Goal: Task Accomplishment & Management: Manage account settings

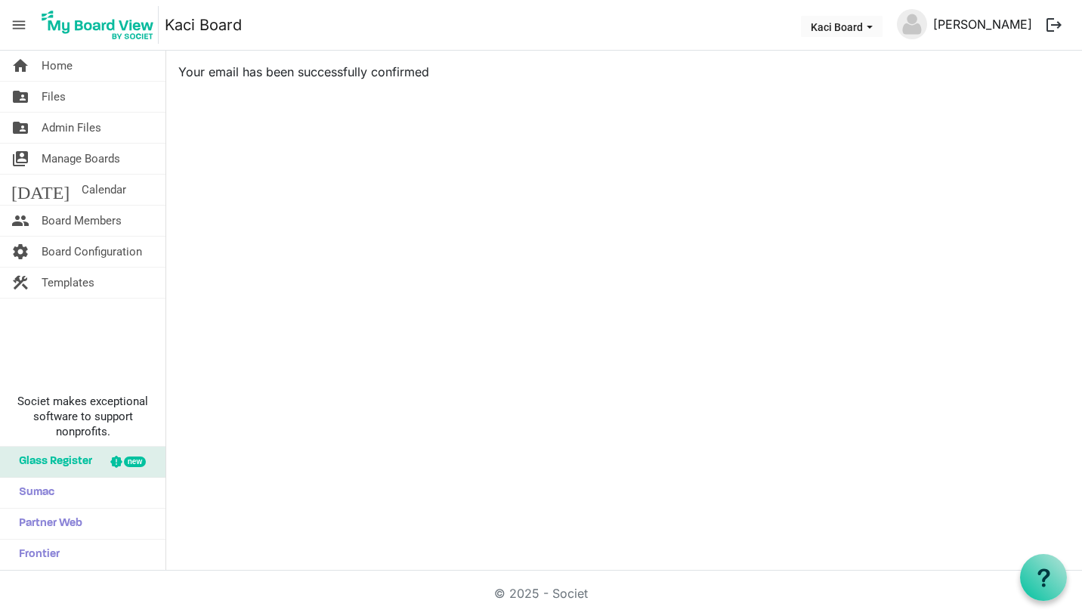
click at [1021, 26] on link "Markku Kostamo" at bounding box center [982, 24] width 111 height 30
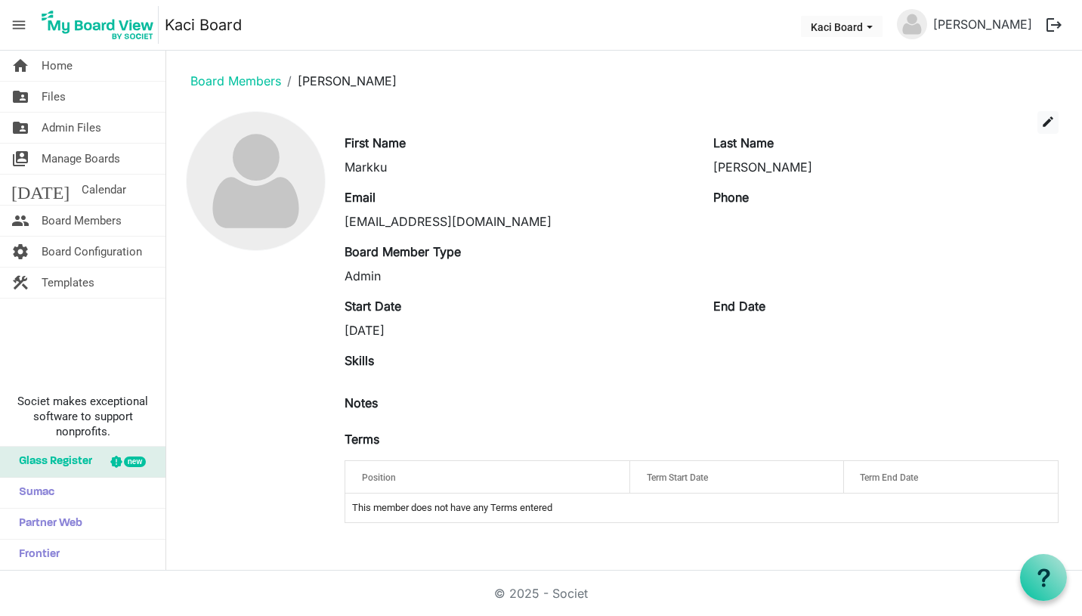
click at [917, 25] on img at bounding box center [912, 24] width 30 height 30
click at [875, 26] on span "Kaci Board dropdownbutton" at bounding box center [870, 27] width 14 height 6
click at [1004, 24] on link "[PERSON_NAME]" at bounding box center [982, 24] width 111 height 30
click at [1000, 24] on link "Markku Kostamo" at bounding box center [982, 24] width 111 height 30
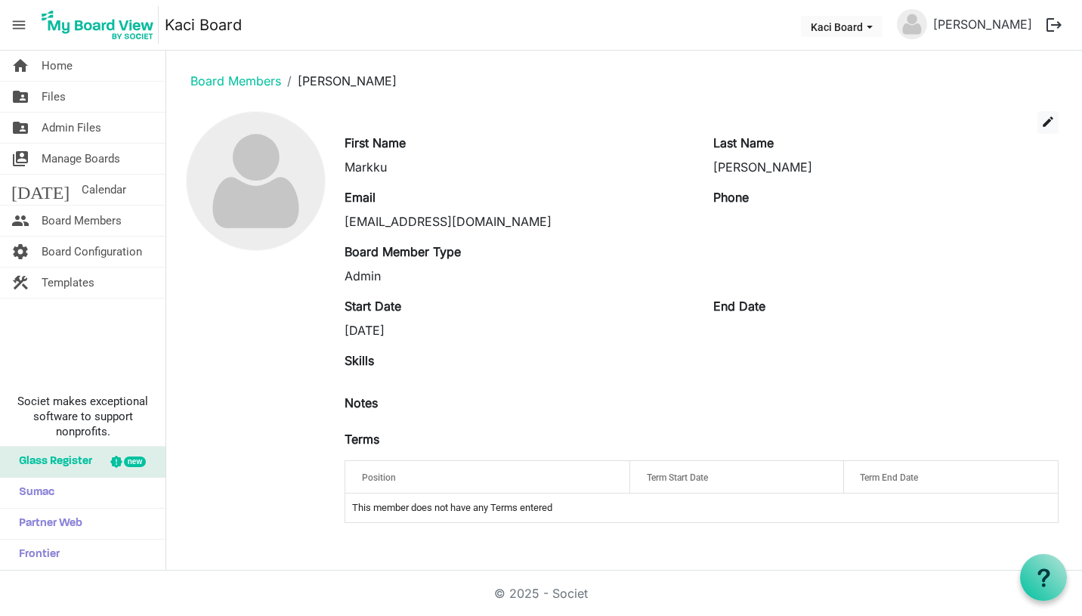
click at [920, 25] on img at bounding box center [912, 24] width 30 height 30
click at [1053, 26] on button "logout" at bounding box center [1054, 25] width 32 height 32
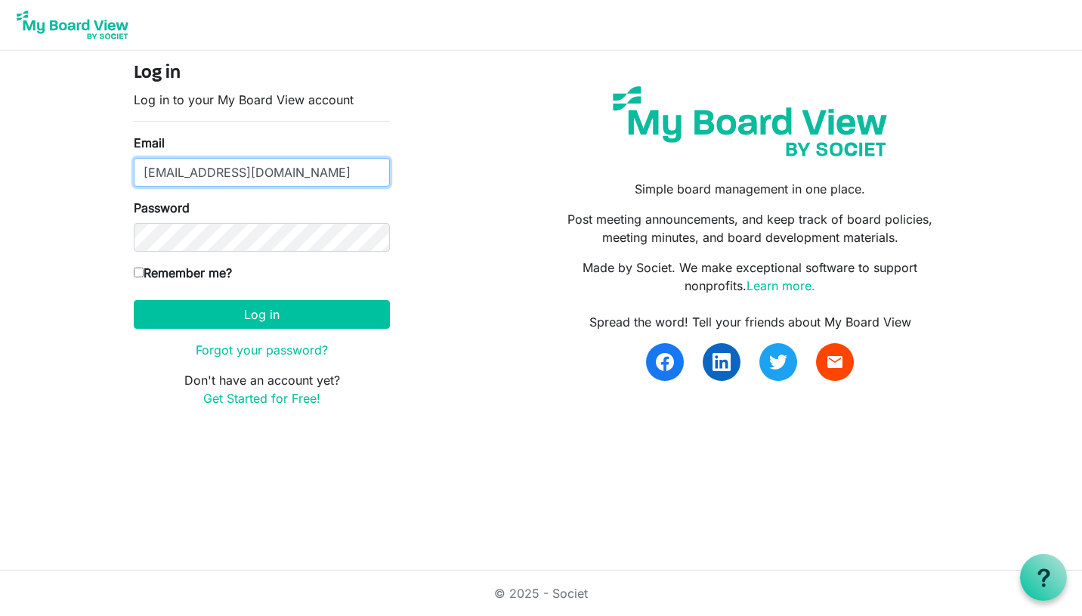
drag, startPoint x: 228, startPoint y: 172, endPoint x: 133, endPoint y: 171, distance: 95.2
click at [133, 171] on div "Log in Log in to your My Board View account Email markku@kaci.io Password Remem…" at bounding box center [261, 241] width 279 height 357
type input "Steve@m2w2.com"
click at [141, 277] on label "Remember me?" at bounding box center [183, 273] width 98 height 18
click at [141, 277] on input "Remember me?" at bounding box center [139, 273] width 10 height 10
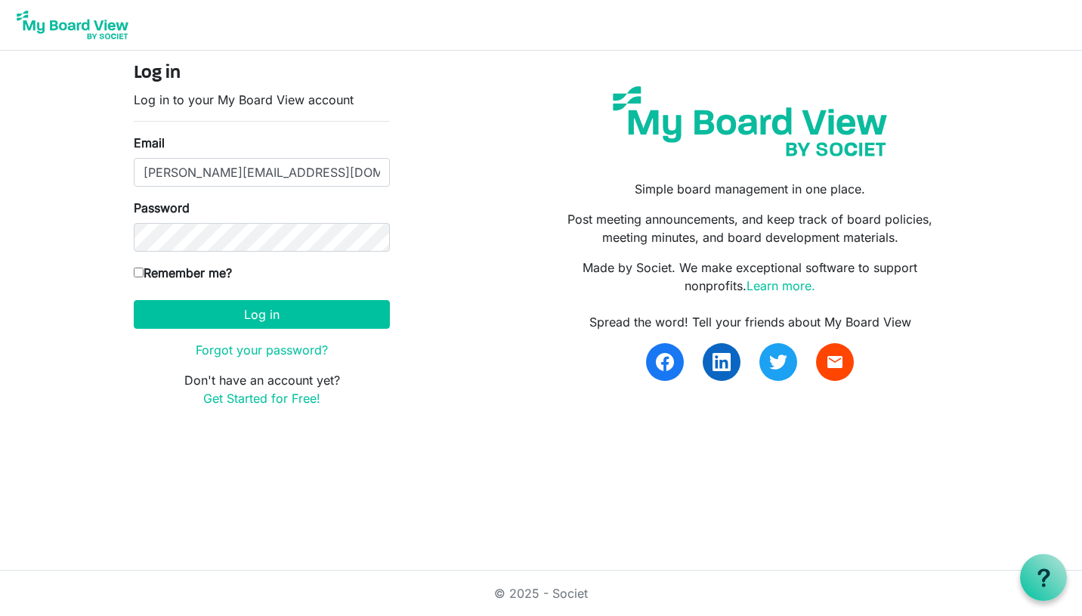
checkbox input "true"
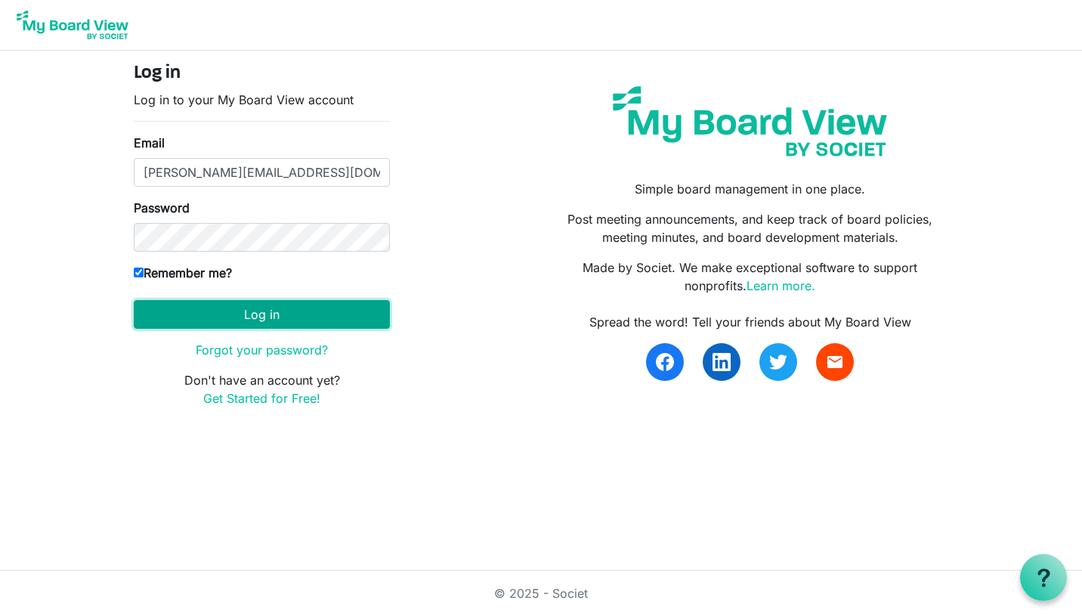
click at [191, 314] on button "Log in" at bounding box center [262, 314] width 256 height 29
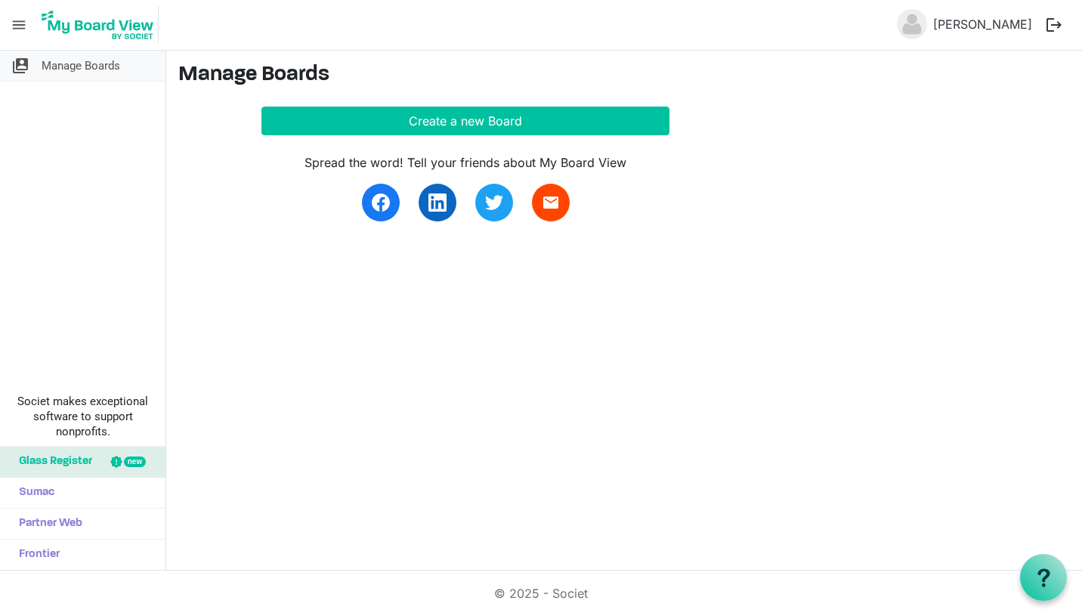
click at [99, 64] on span "Manage Boards" at bounding box center [81, 66] width 79 height 30
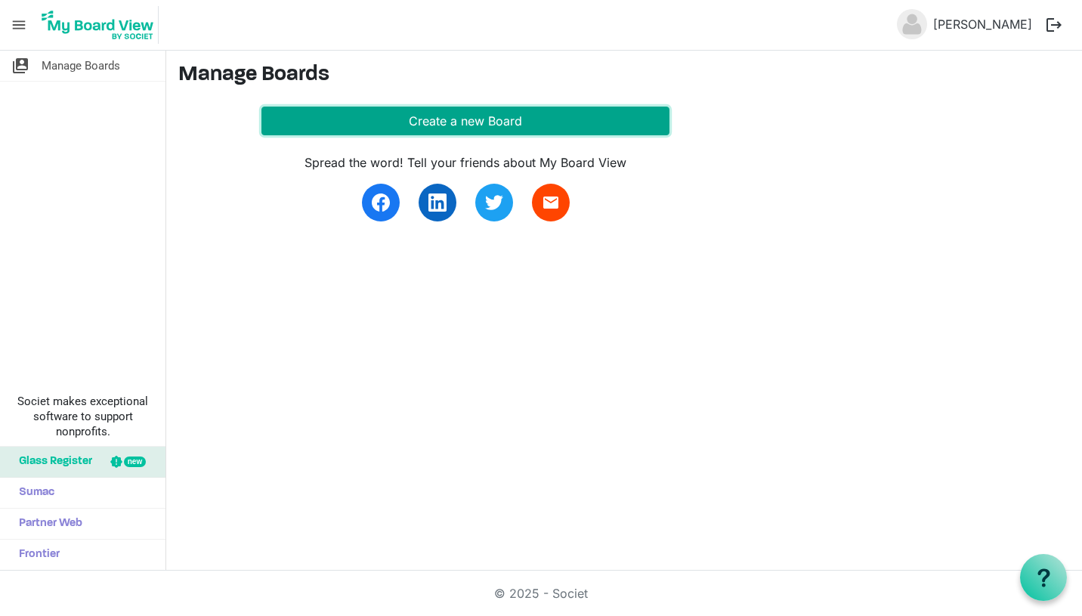
click at [506, 121] on button "Create a new Board" at bounding box center [465, 121] width 408 height 29
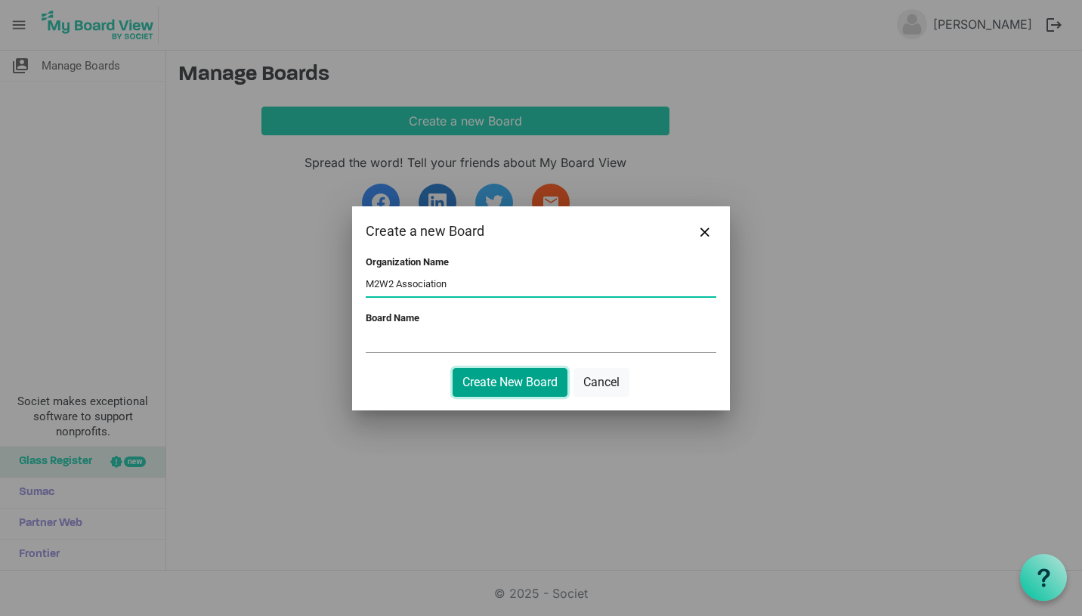
click at [548, 379] on button "Create New Board" at bounding box center [510, 382] width 115 height 29
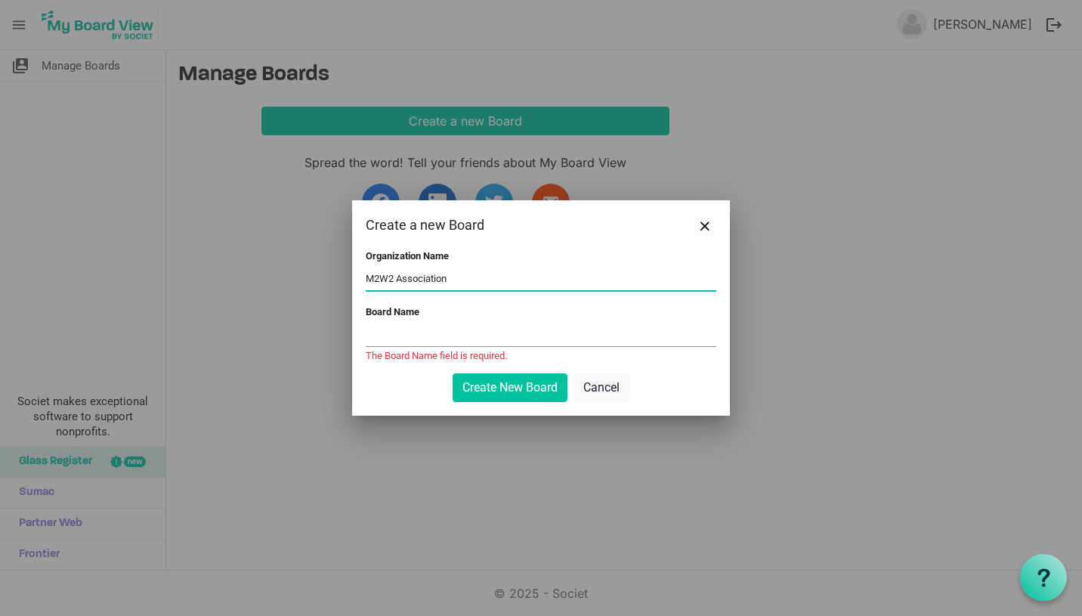
click at [465, 283] on input "M2W2 Association" at bounding box center [541, 279] width 351 height 23
type input "M2W2 Association. Mentoring Towards Wholeness Together"
click at [434, 325] on input "Board Name" at bounding box center [541, 334] width 351 height 23
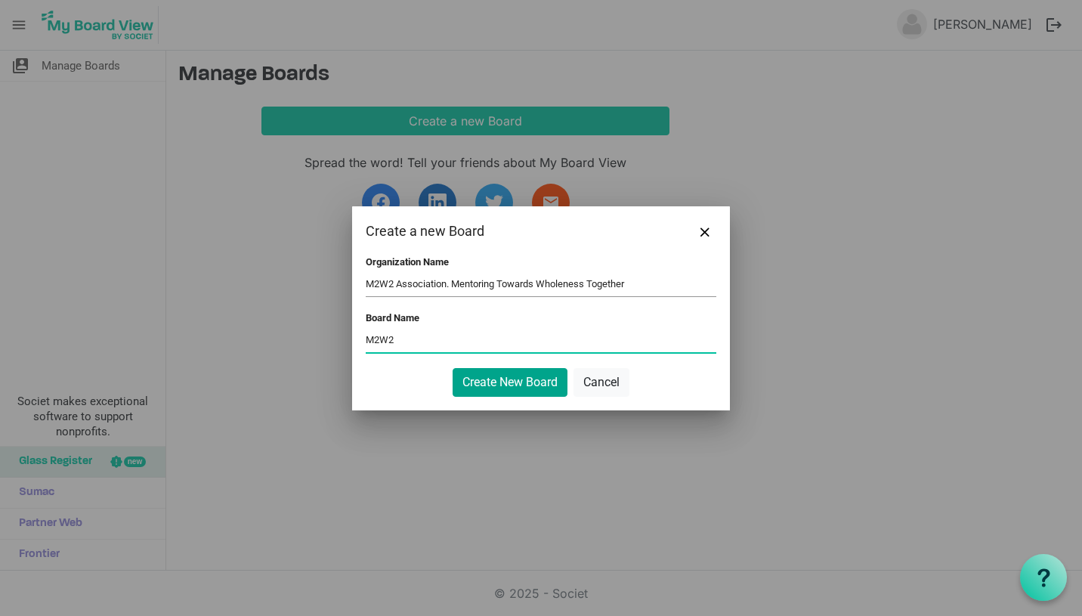
type input "M2W2"
click at [482, 378] on button "Create New Board" at bounding box center [510, 382] width 115 height 29
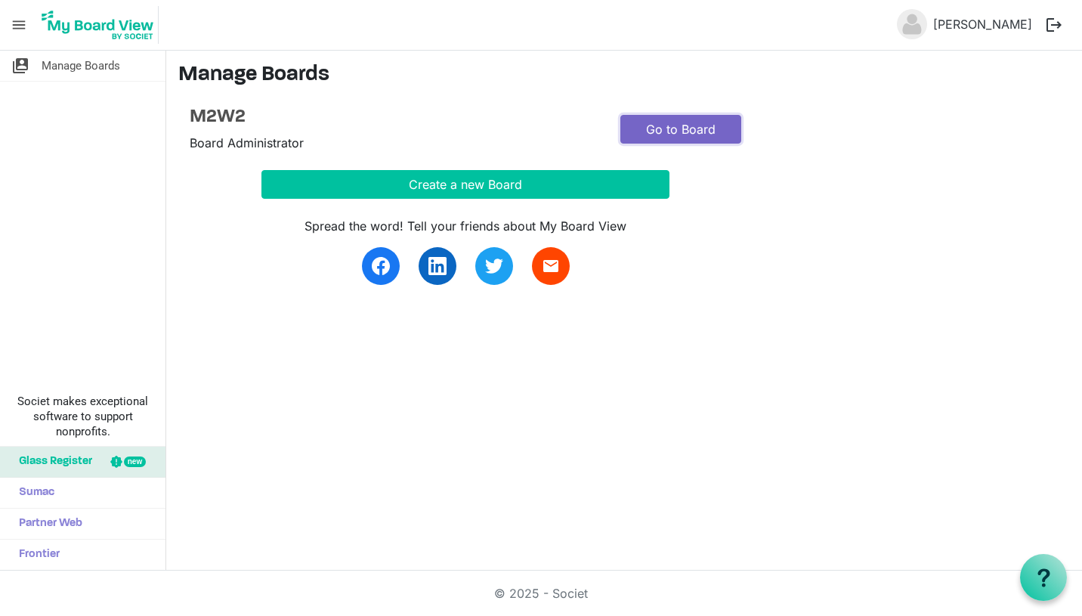
click at [691, 131] on link "Go to Board" at bounding box center [680, 129] width 121 height 29
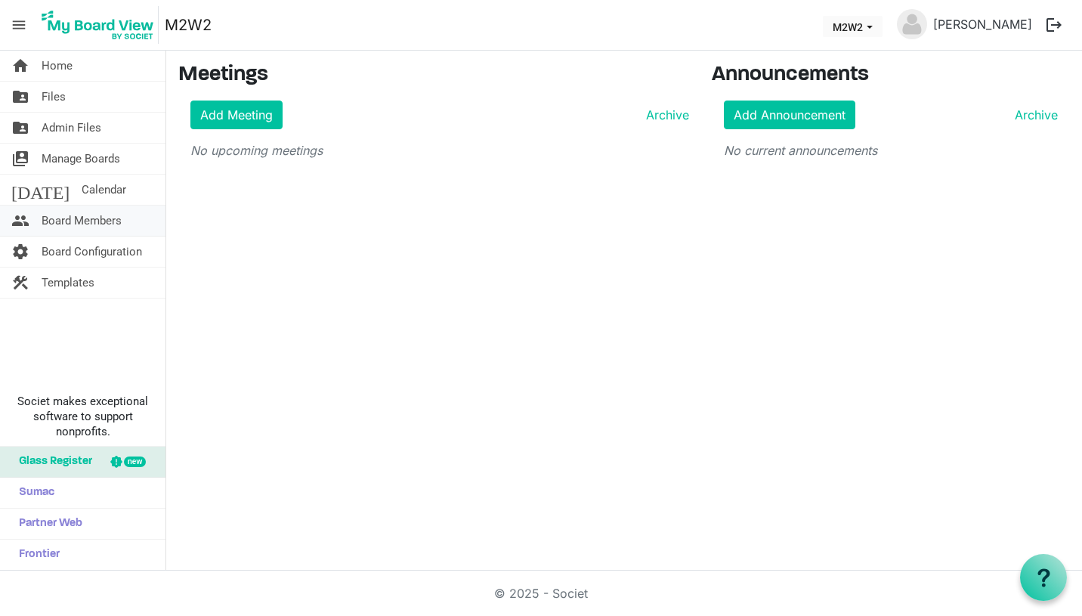
click at [104, 218] on span "Board Members" at bounding box center [82, 221] width 80 height 30
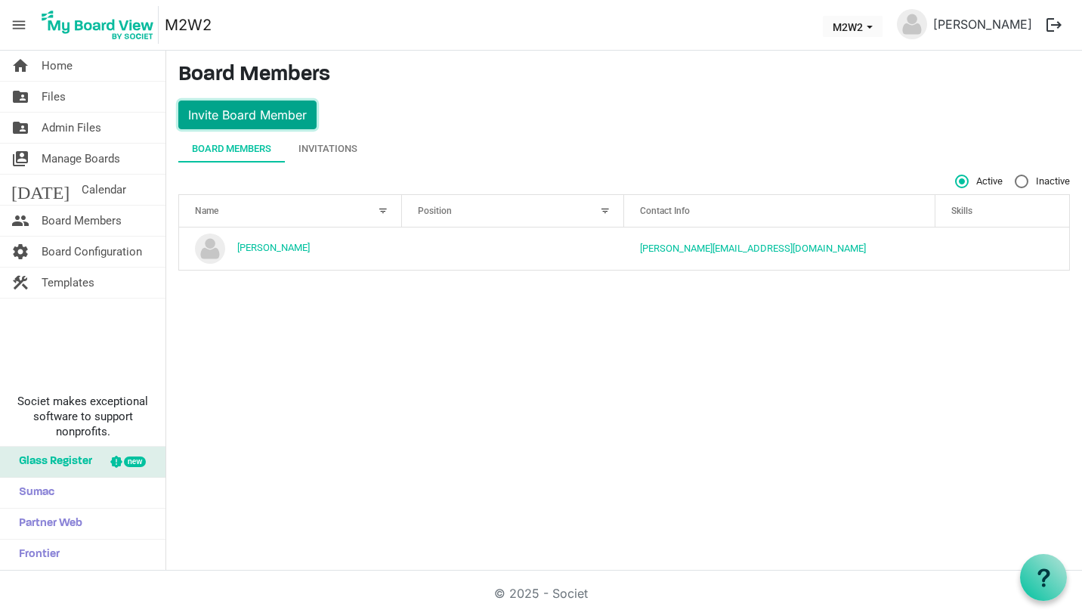
click at [286, 113] on button "Invite Board Member" at bounding box center [247, 115] width 138 height 29
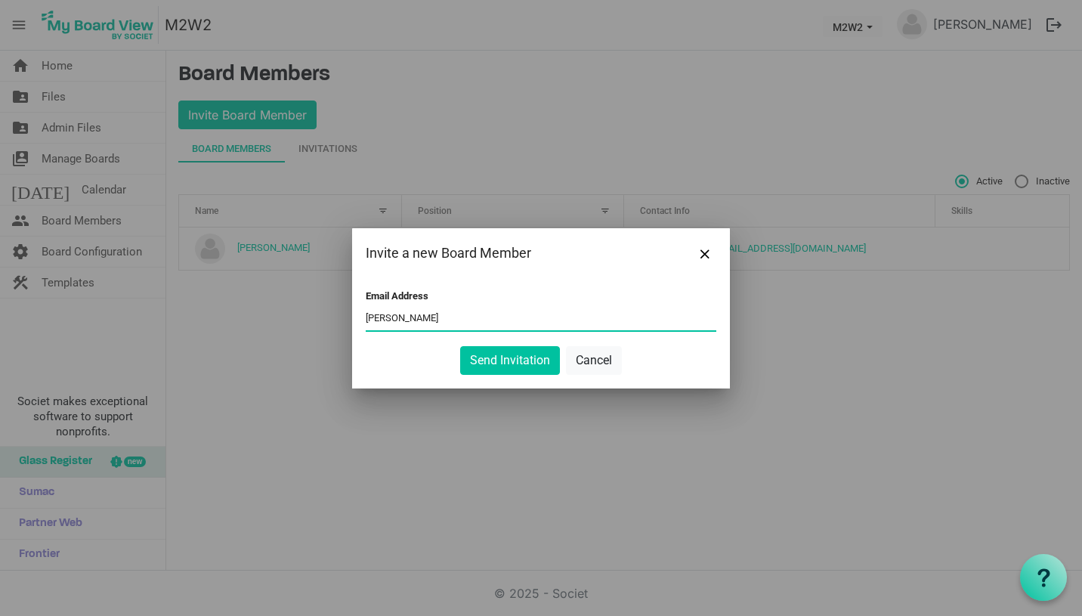
type input "sandra@m2w2.com"
click at [515, 363] on button "Send Invitation" at bounding box center [510, 360] width 100 height 29
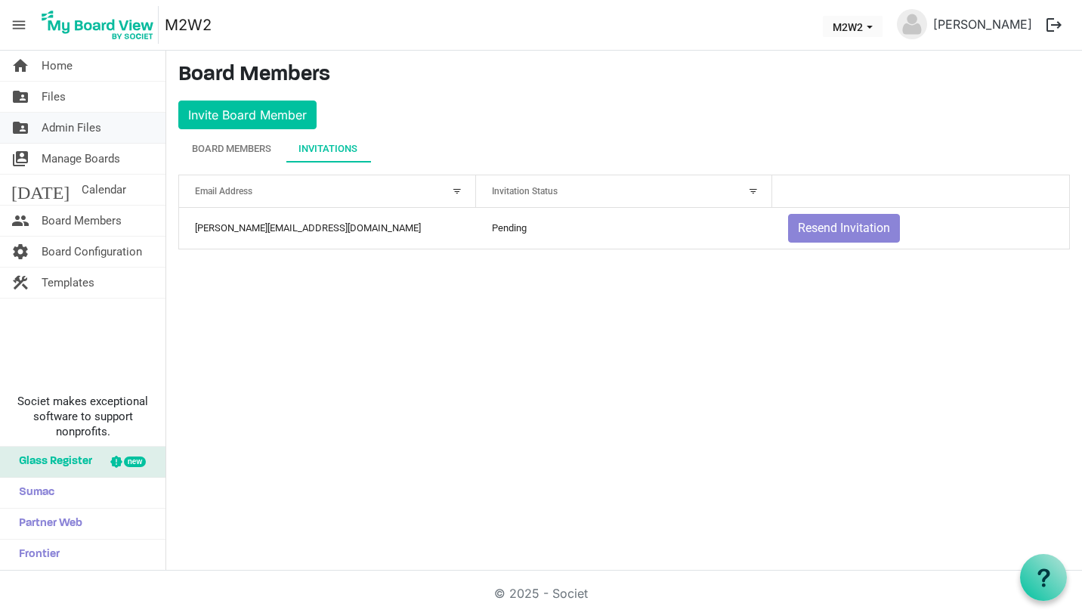
click at [85, 129] on span "Admin Files" at bounding box center [72, 128] width 60 height 30
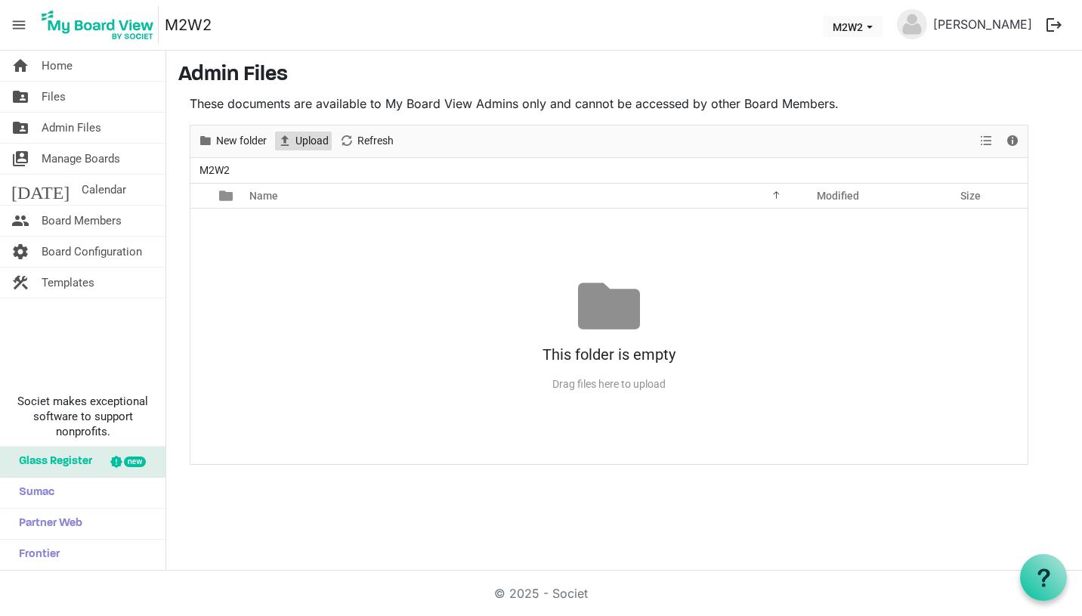
click at [307, 138] on span "Upload" at bounding box center [312, 140] width 36 height 19
click at [66, 102] on link "folder_shared Files" at bounding box center [82, 97] width 165 height 30
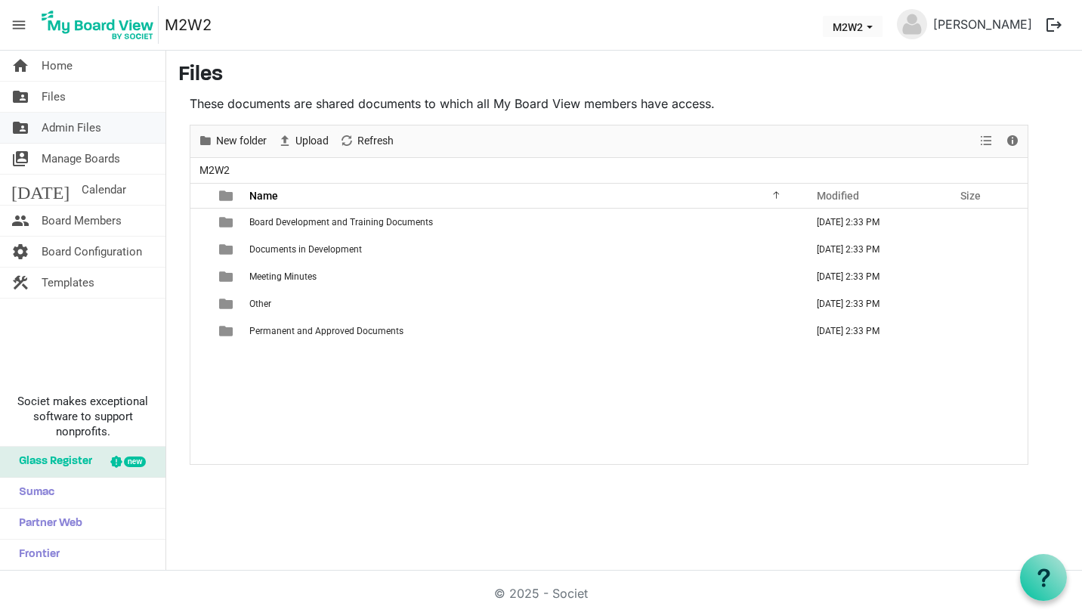
click at [68, 127] on span "Admin Files" at bounding box center [72, 128] width 60 height 30
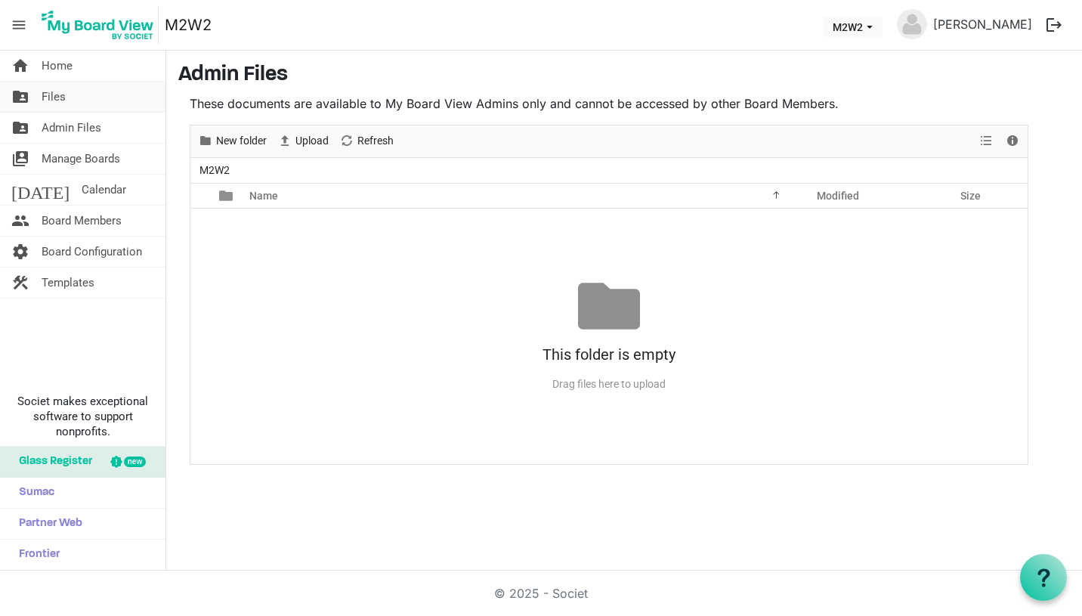
click at [55, 95] on span "Files" at bounding box center [54, 97] width 24 height 30
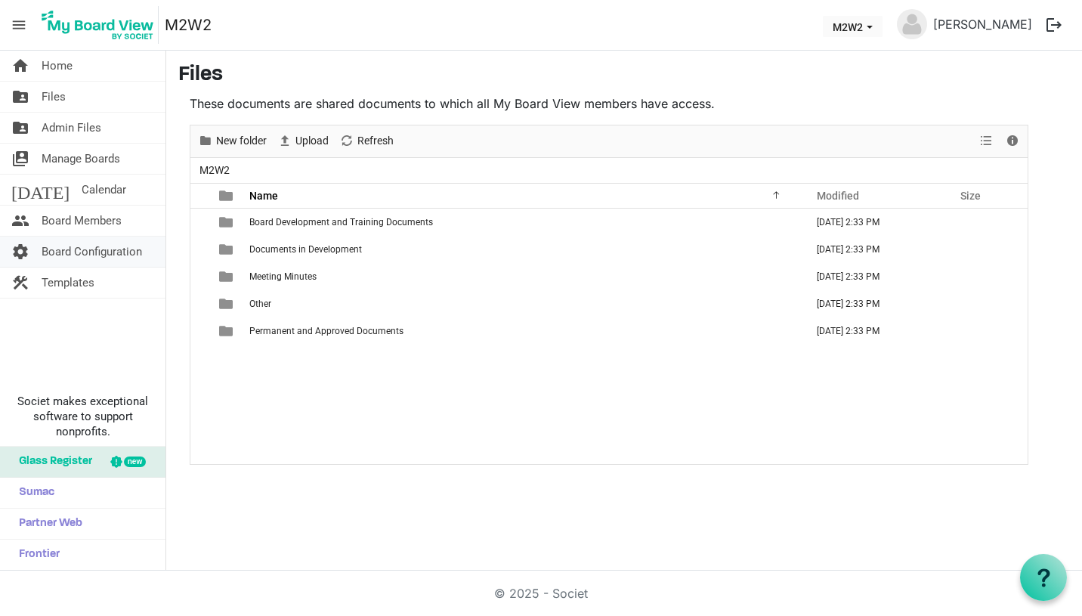
click at [121, 249] on span "Board Configuration" at bounding box center [92, 252] width 101 height 30
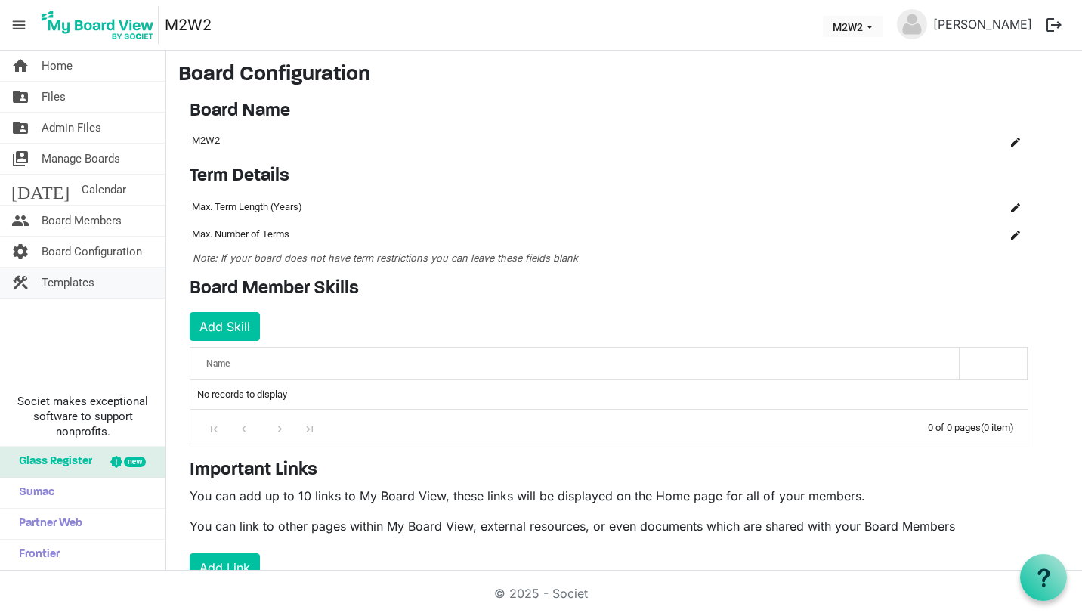
click at [66, 280] on span "Templates" at bounding box center [68, 283] width 53 height 30
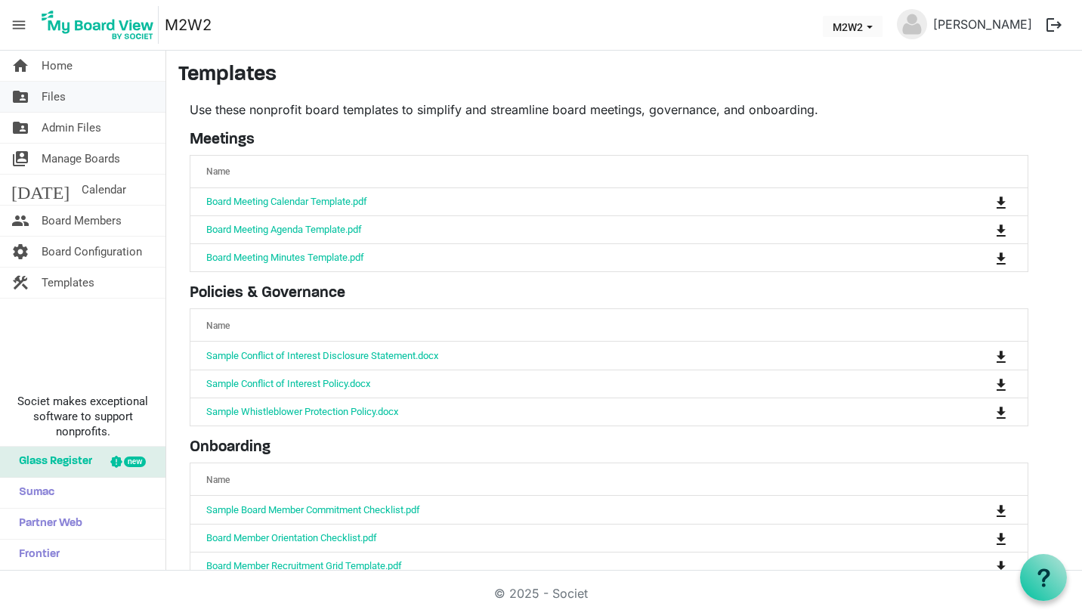
click at [54, 94] on span "Files" at bounding box center [54, 97] width 24 height 30
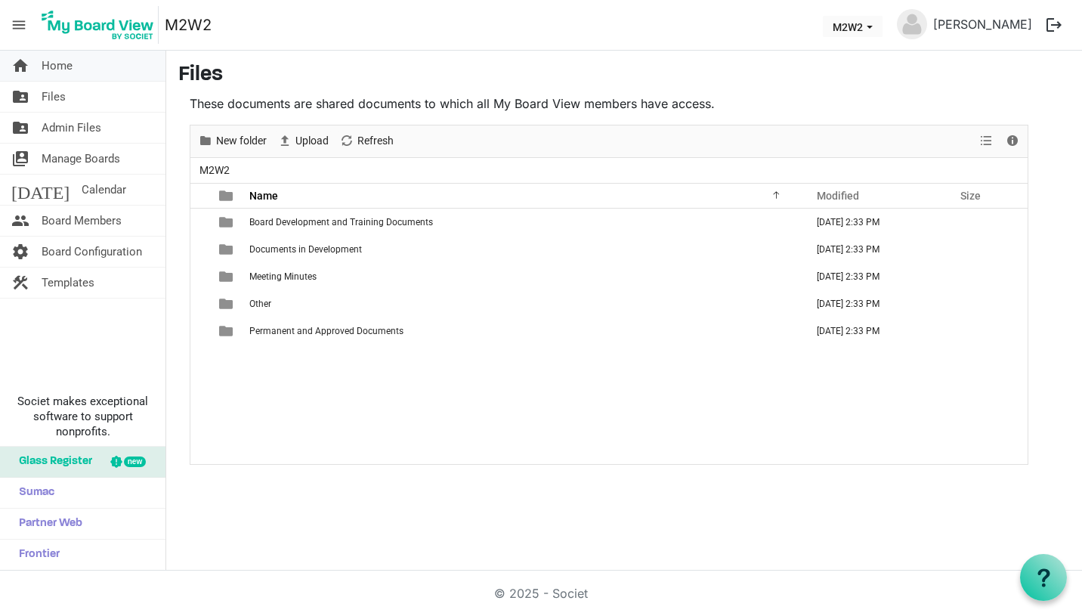
click at [63, 70] on span "Home" at bounding box center [57, 66] width 31 height 30
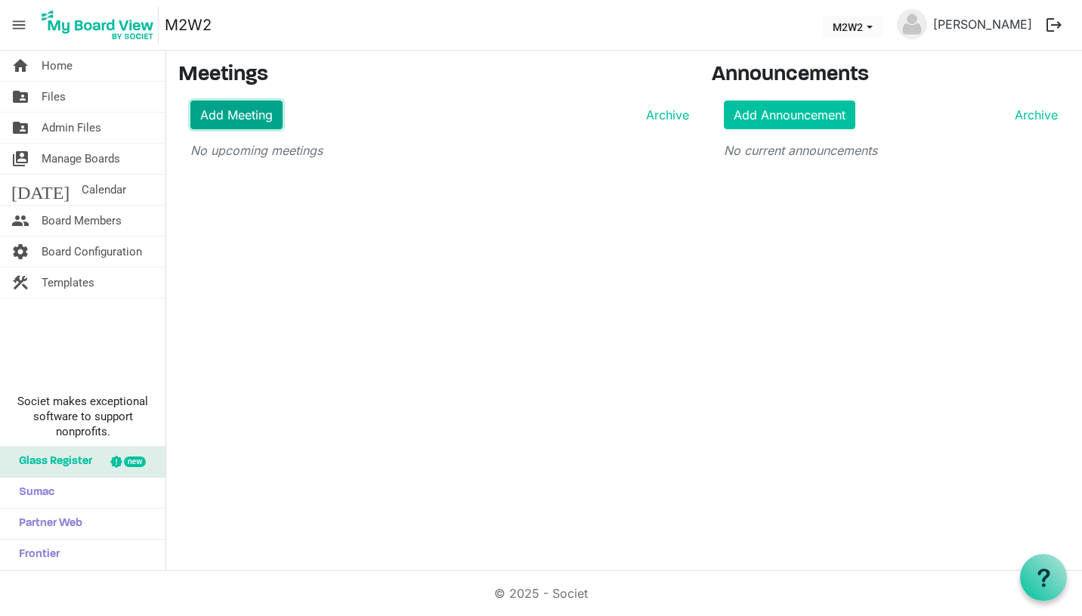
click at [257, 119] on link "Add Meeting" at bounding box center [236, 115] width 92 height 29
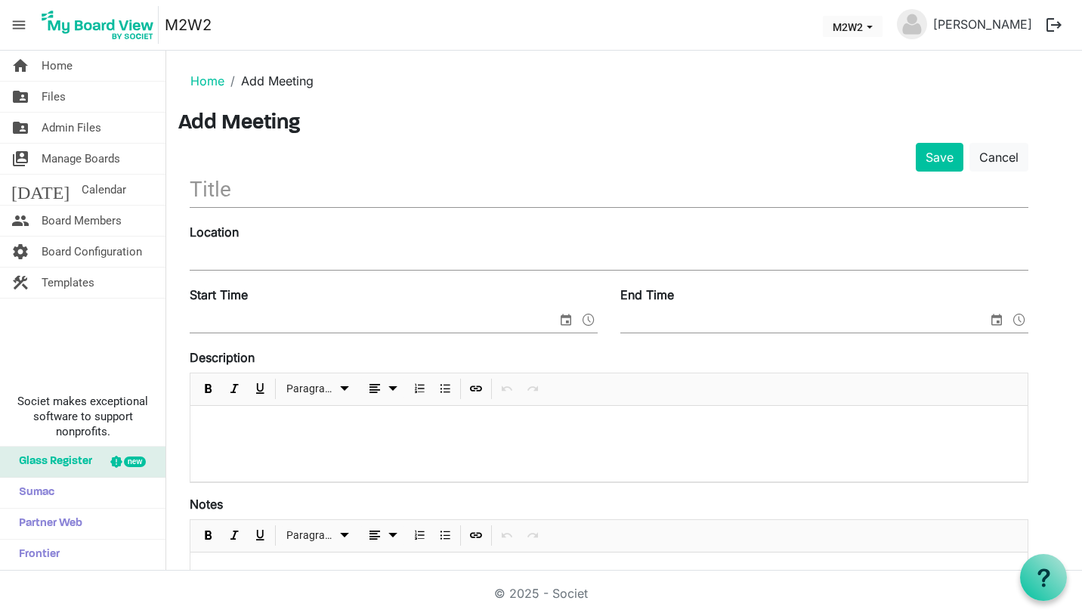
click at [283, 193] on input "text" at bounding box center [609, 190] width 839 height 36
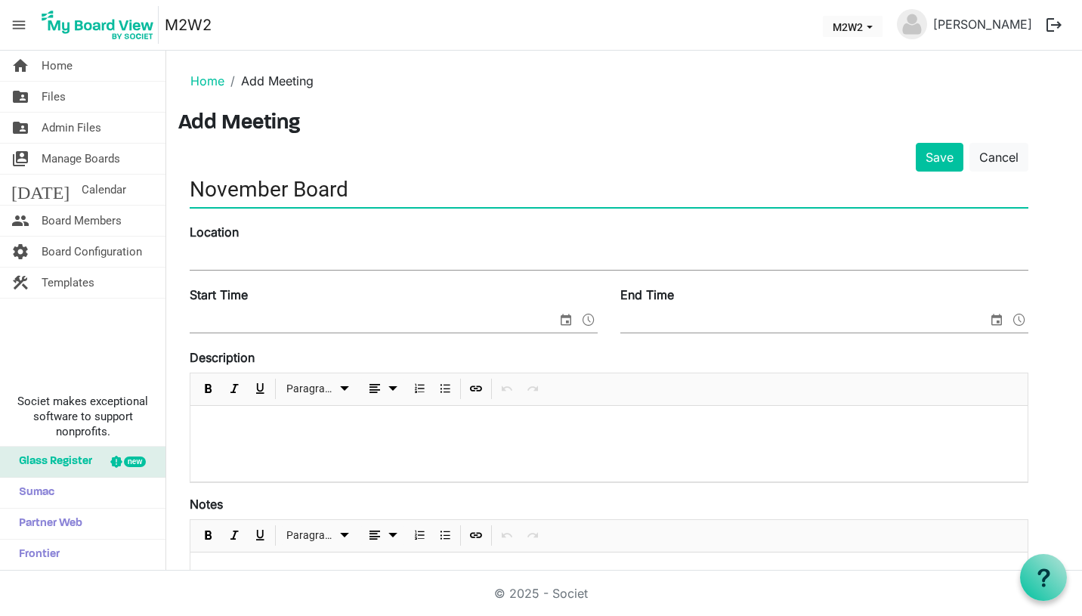
click at [193, 186] on input "November Board" at bounding box center [609, 190] width 839 height 36
click at [417, 196] on input "2025.November Board" at bounding box center [609, 190] width 839 height 36
type input "2025.November Board Meeting"
click at [379, 261] on input "Location" at bounding box center [609, 258] width 839 height 23
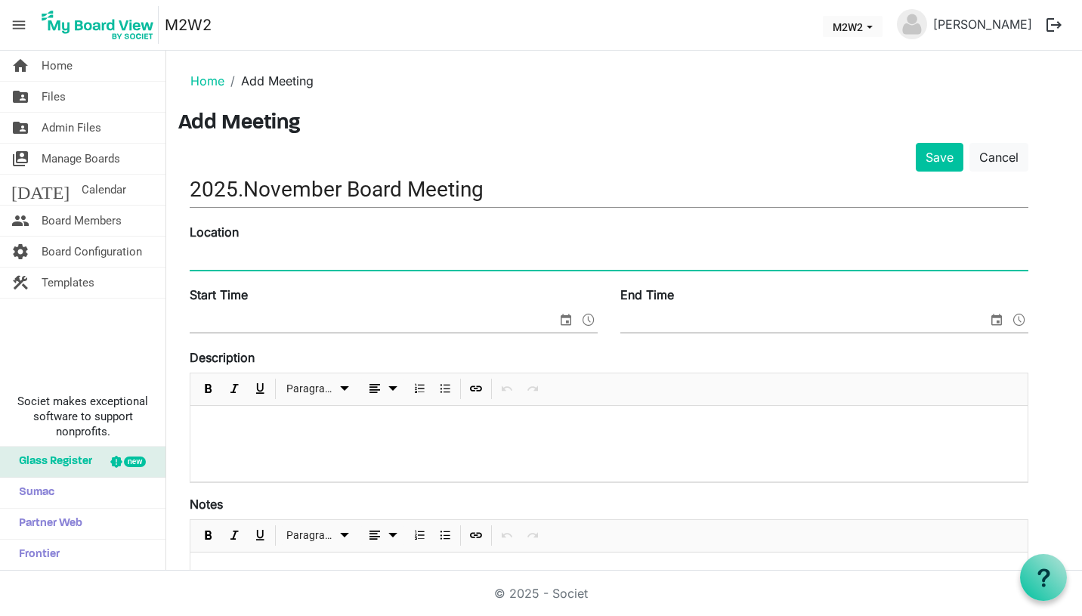
click at [379, 261] on input "Location" at bounding box center [609, 258] width 839 height 23
type input "M2W2 Office: [STREET_ADDRESS]"
click at [339, 320] on input "Start Time" at bounding box center [373, 321] width 367 height 23
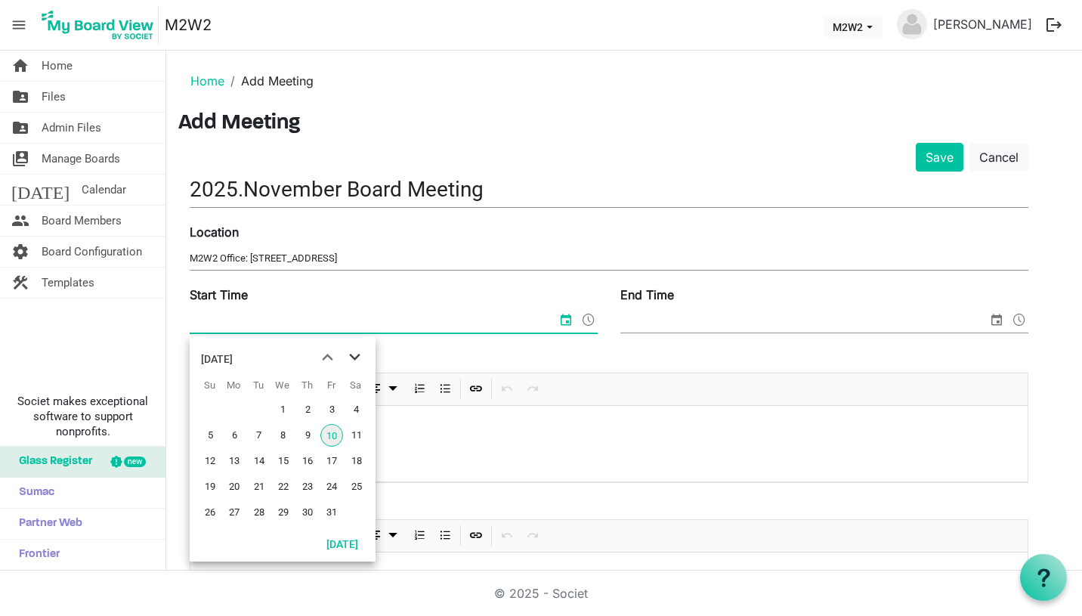
click at [354, 358] on span "next month" at bounding box center [355, 357] width 26 height 27
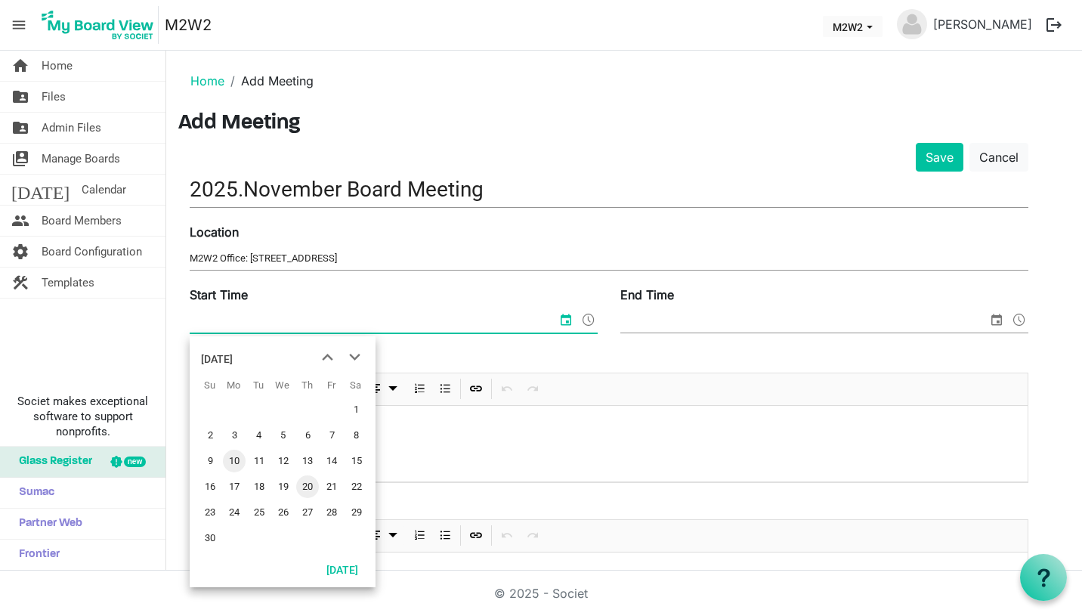
click at [307, 486] on span "20" at bounding box center [307, 486] width 23 height 23
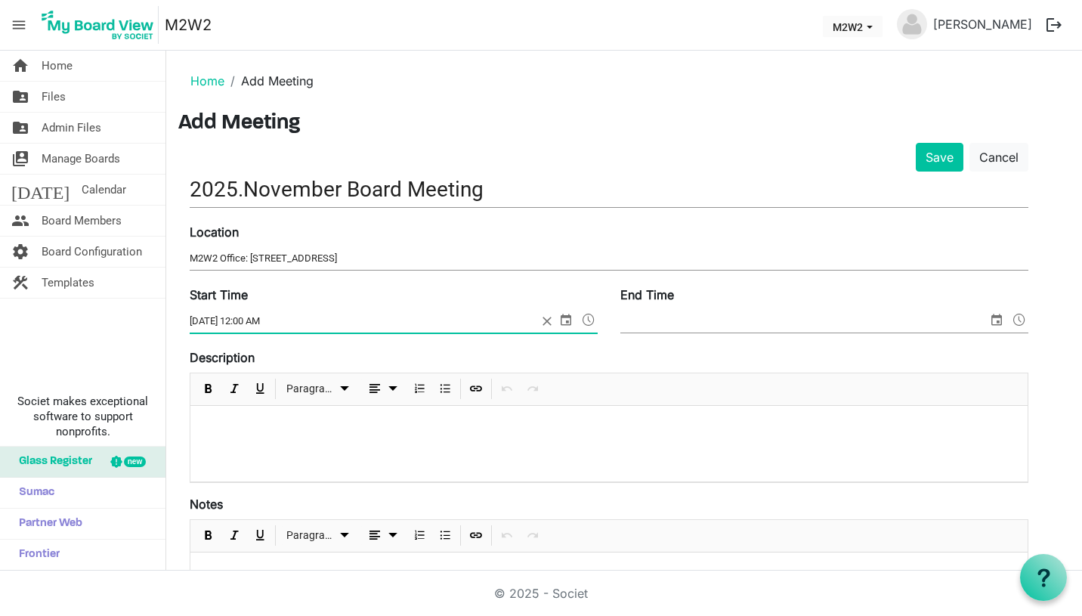
click at [266, 320] on input "11/20/2025 12:00 AM" at bounding box center [364, 321] width 348 height 23
click at [289, 322] on input "11/20/2025 12:00 AM" at bounding box center [364, 321] width 348 height 23
type input "11/20/2025 4:30 PM"
click at [658, 318] on input "End Time" at bounding box center [803, 321] width 367 height 23
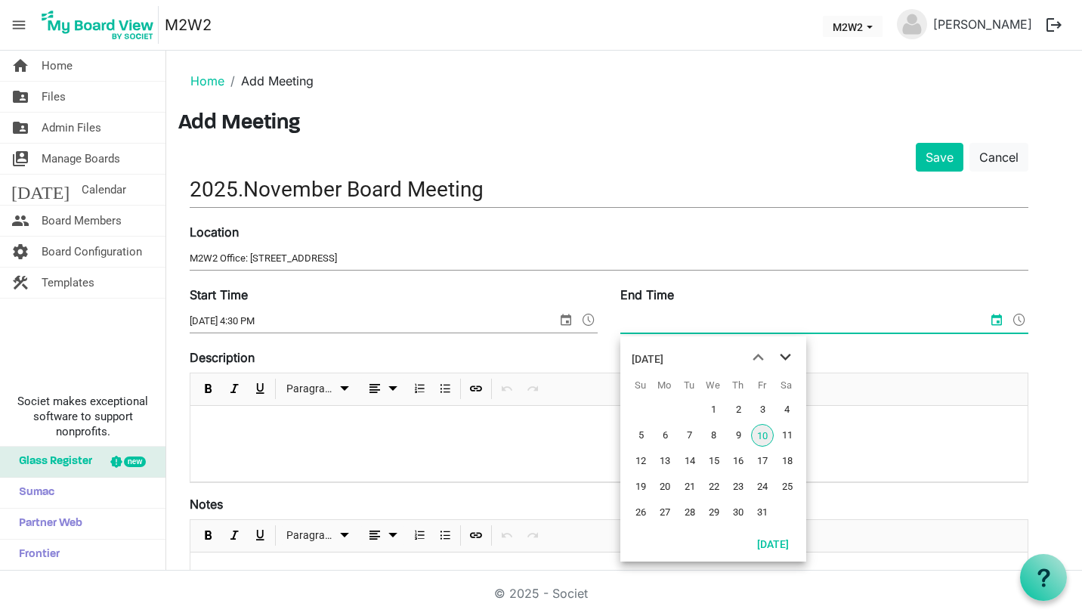
click at [785, 360] on span "next month" at bounding box center [785, 357] width 26 height 27
click at [737, 482] on span "20" at bounding box center [738, 486] width 23 height 23
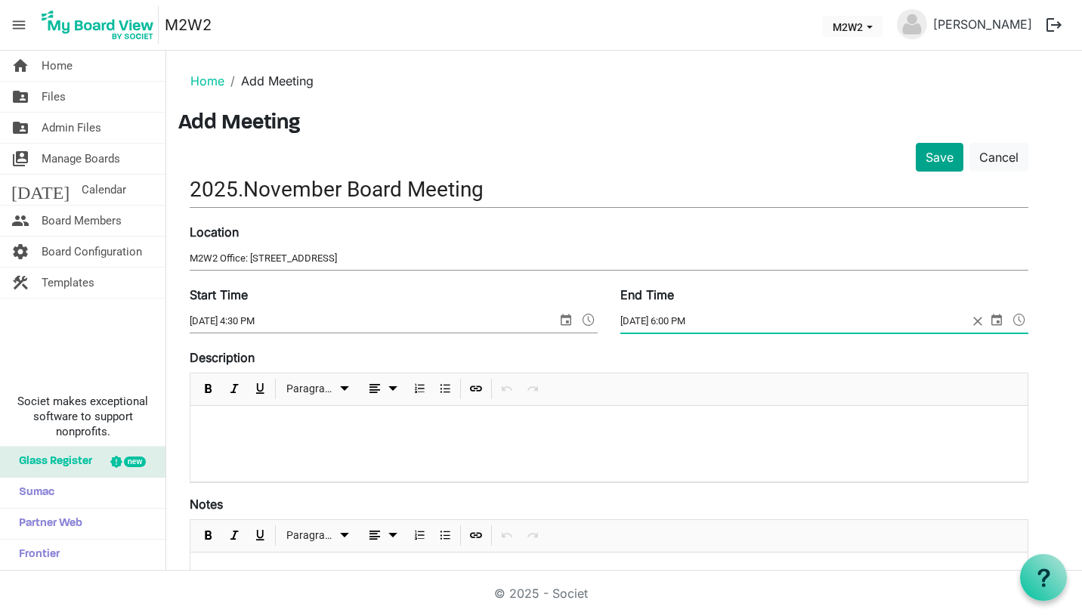
type input "11/20/2025 6:00 PM"
click at [943, 156] on button "Save" at bounding box center [940, 157] width 48 height 29
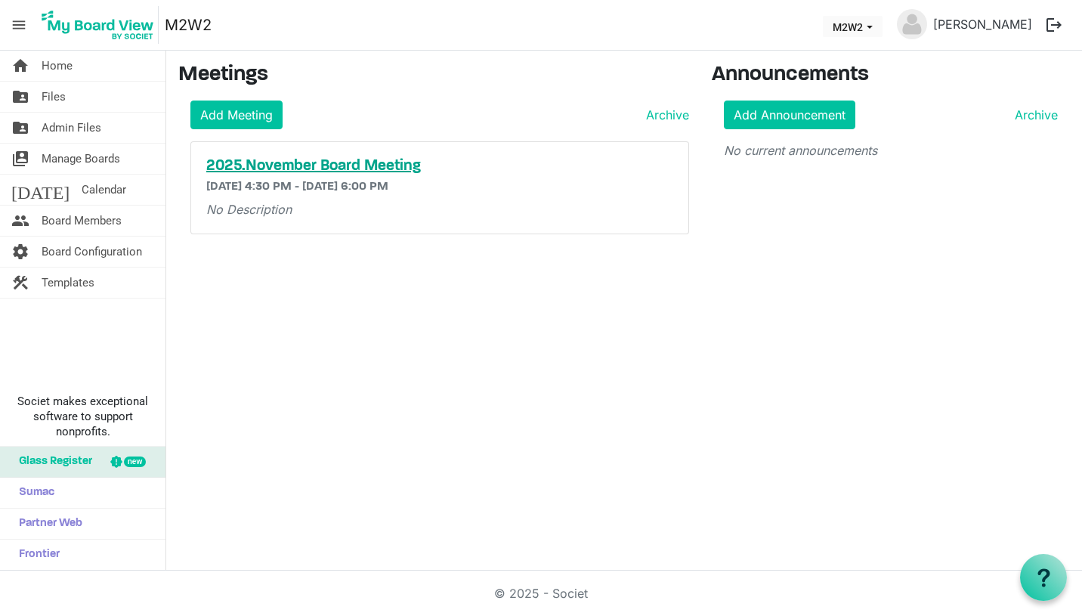
click at [259, 169] on h5 "2025.November Board Meeting" at bounding box center [439, 166] width 467 height 18
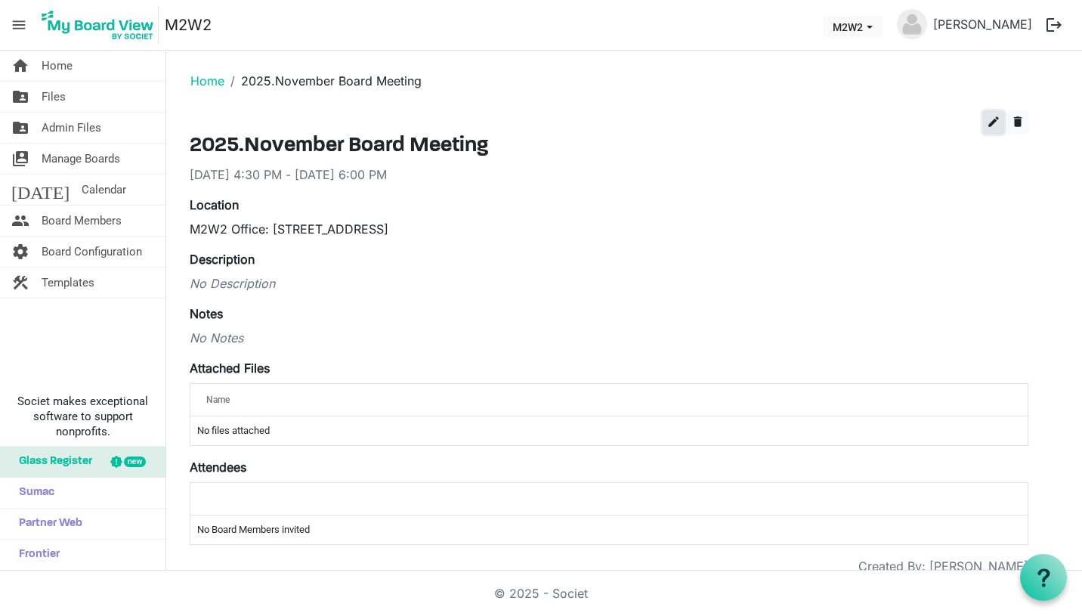
click at [997, 125] on span "edit" at bounding box center [994, 122] width 14 height 14
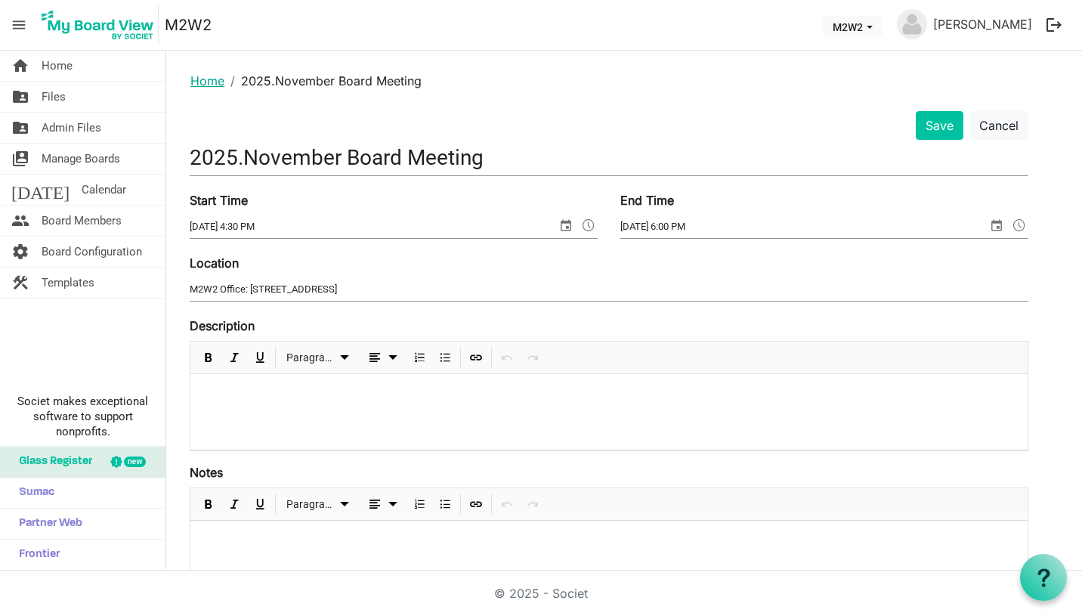
click at [214, 75] on link "Home" at bounding box center [207, 80] width 34 height 15
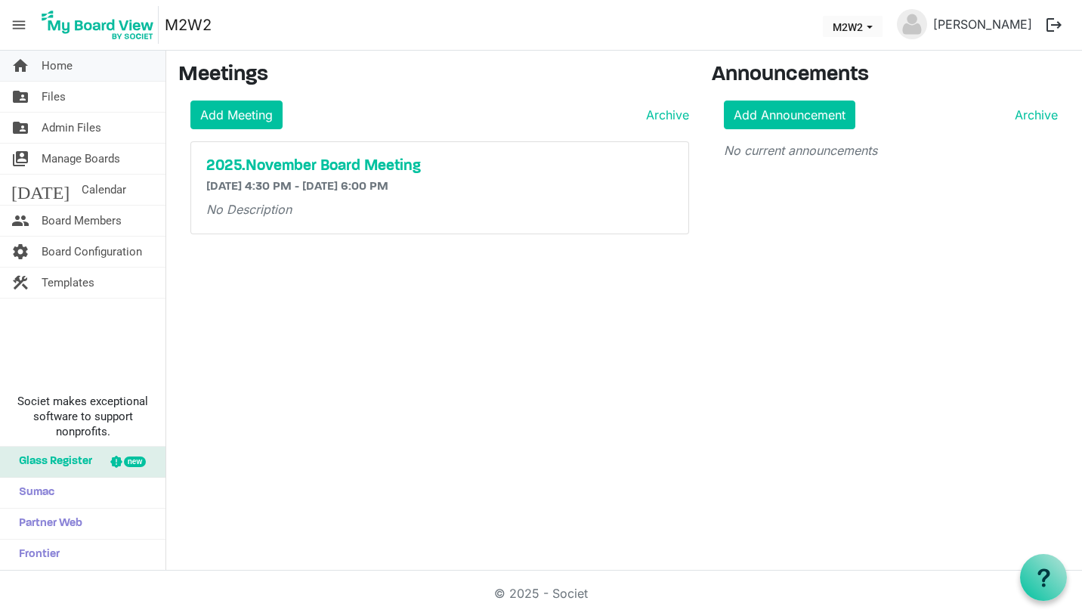
click at [69, 63] on span "Home" at bounding box center [57, 66] width 31 height 30
click at [512, 496] on div "home Home folder_shared Files folder_shared Admin Files switch_account Manage B…" at bounding box center [541, 311] width 1082 height 520
